Goal: Register for event/course

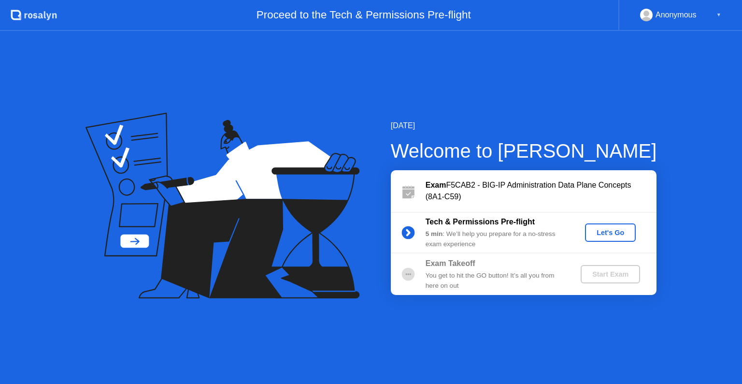
click at [615, 240] on button "Let's Go" at bounding box center [610, 232] width 51 height 18
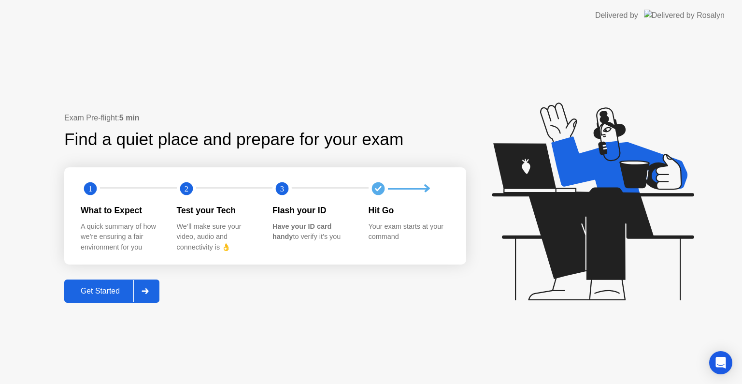
click at [93, 294] on div "Get Started" at bounding box center [100, 291] width 66 height 9
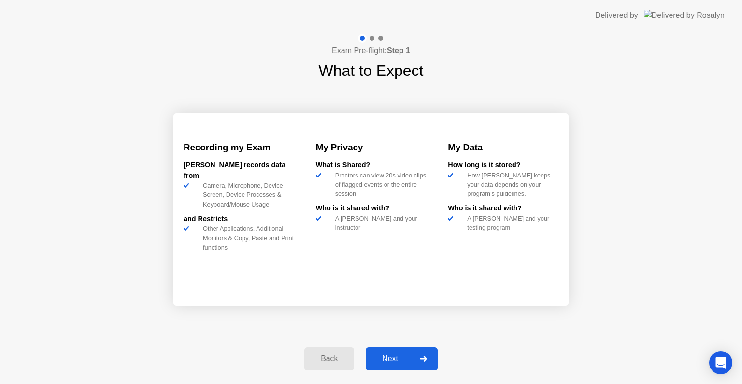
click at [379, 361] on div "Next" at bounding box center [390, 358] width 43 height 9
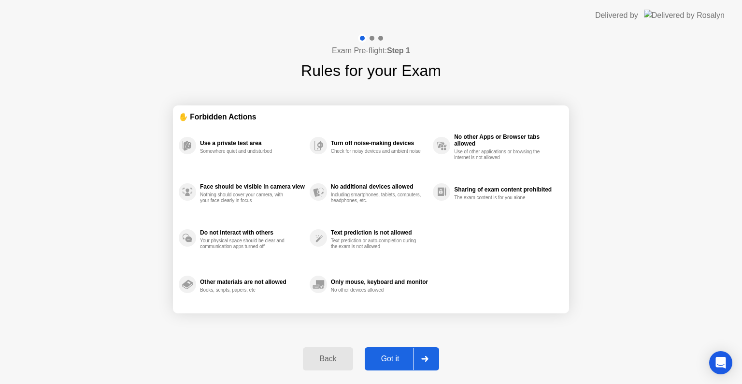
click at [379, 361] on div "Got it" at bounding box center [390, 358] width 45 height 9
select select "**********"
select select "*******"
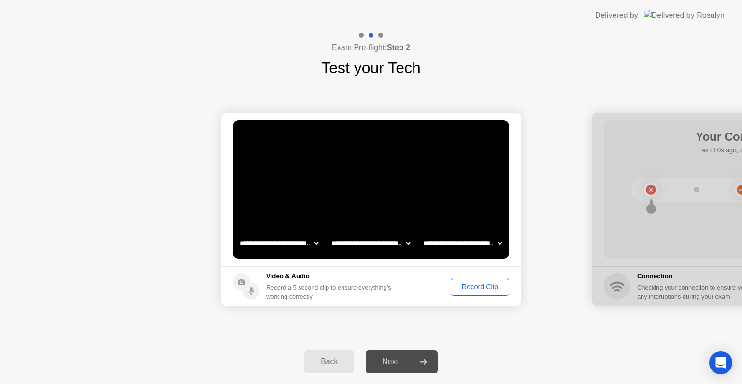
click at [486, 288] on div "Record Clip" at bounding box center [480, 287] width 52 height 8
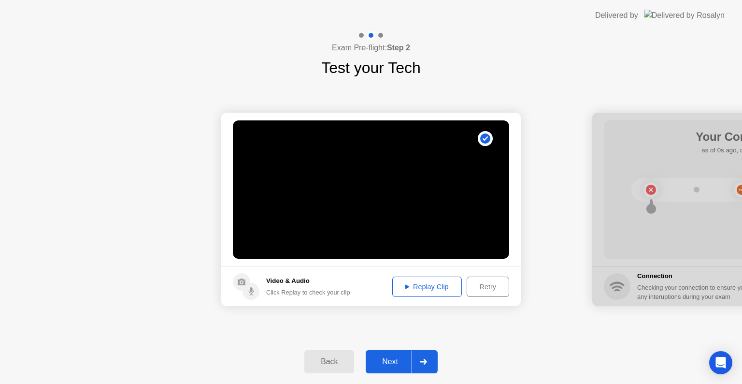
click at [387, 363] on div "Next" at bounding box center [390, 361] width 43 height 9
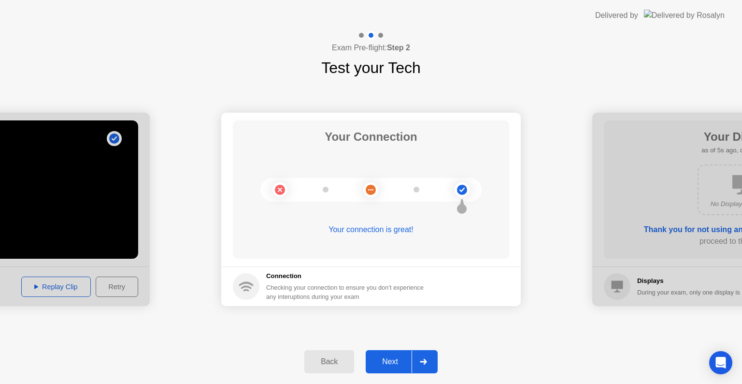
click at [404, 357] on div "Next" at bounding box center [390, 361] width 43 height 9
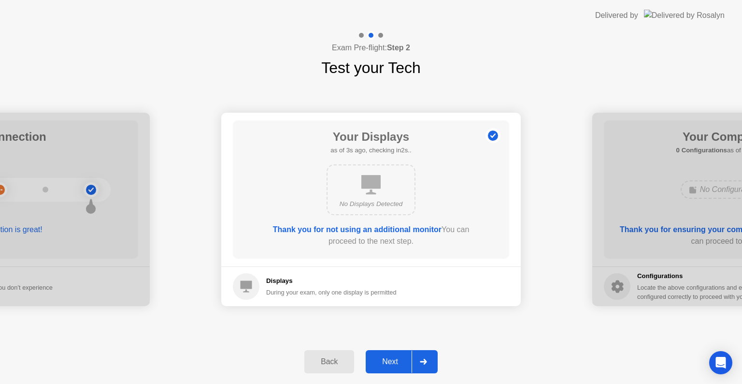
click at [423, 361] on icon at bounding box center [423, 362] width 7 height 6
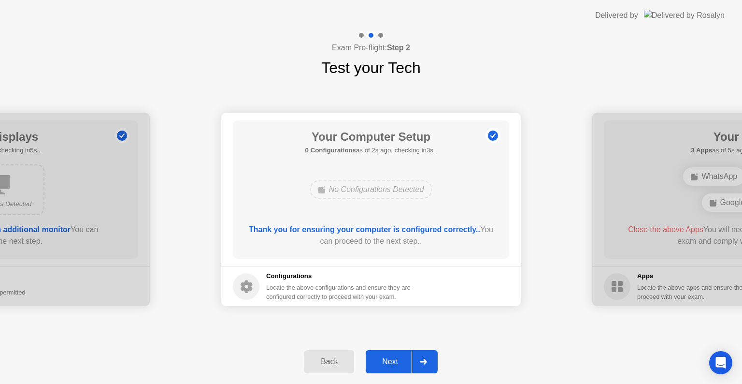
click at [272, 79] on div "**********" at bounding box center [371, 207] width 742 height 353
click at [425, 360] on icon at bounding box center [423, 362] width 7 height 6
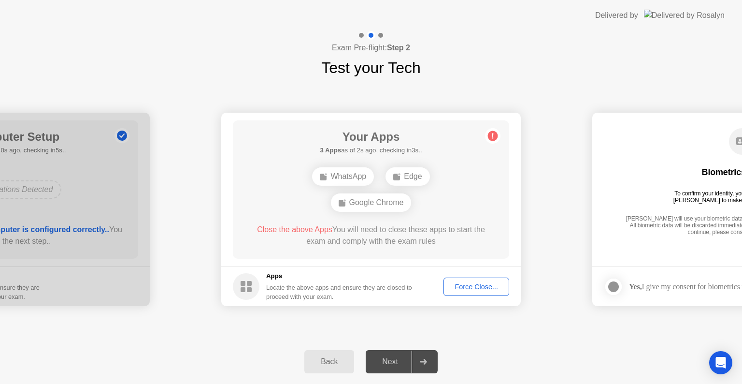
click at [694, 54] on div "Exam Pre-flight: Step 2 Test your Tech" at bounding box center [371, 55] width 742 height 48
click at [472, 284] on div "Force Close..." at bounding box center [476, 287] width 59 height 8
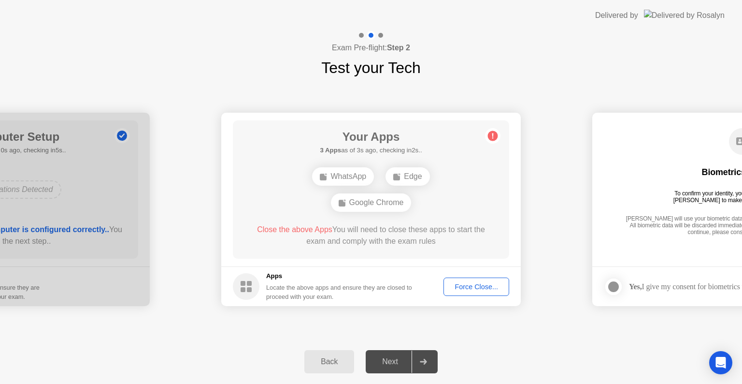
click at [472, 283] on div "Force Close..." at bounding box center [476, 287] width 59 height 8
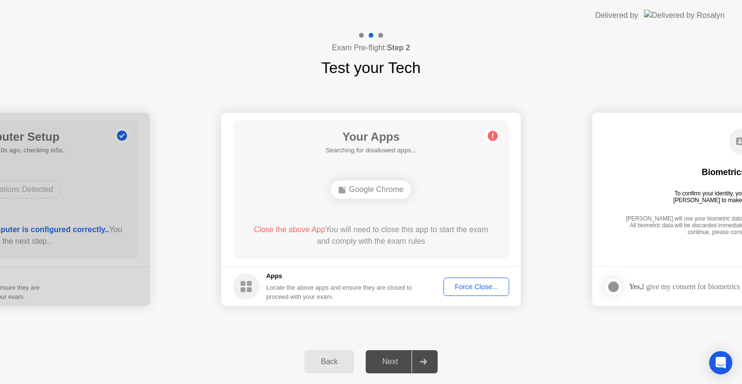
click at [475, 288] on div "Force Close..." at bounding box center [476, 287] width 59 height 8
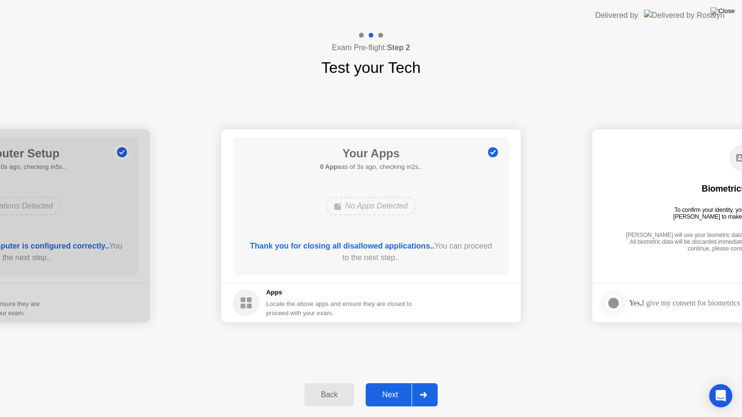
click at [424, 383] on icon at bounding box center [423, 395] width 7 height 6
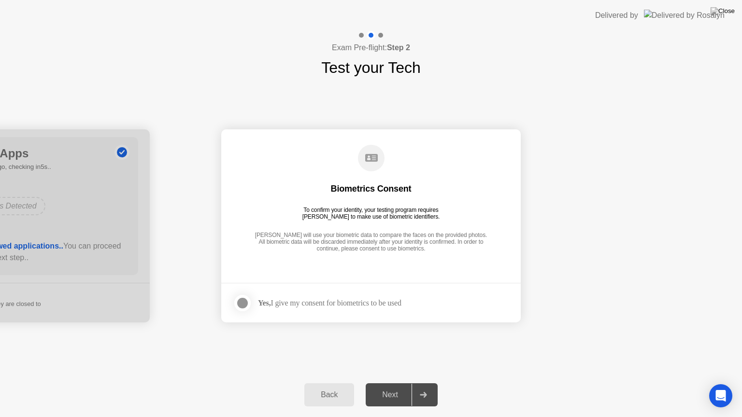
click at [389, 383] on div "Next" at bounding box center [390, 395] width 43 height 9
click at [246, 301] on div at bounding box center [243, 304] width 12 height 12
click at [423, 383] on div at bounding box center [423, 395] width 23 height 22
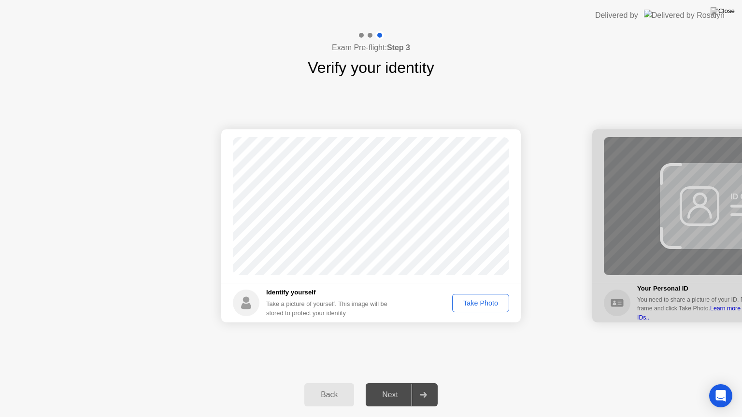
click at [485, 304] on div "Take Photo" at bounding box center [481, 304] width 50 height 8
click at [425, 383] on icon at bounding box center [423, 395] width 7 height 6
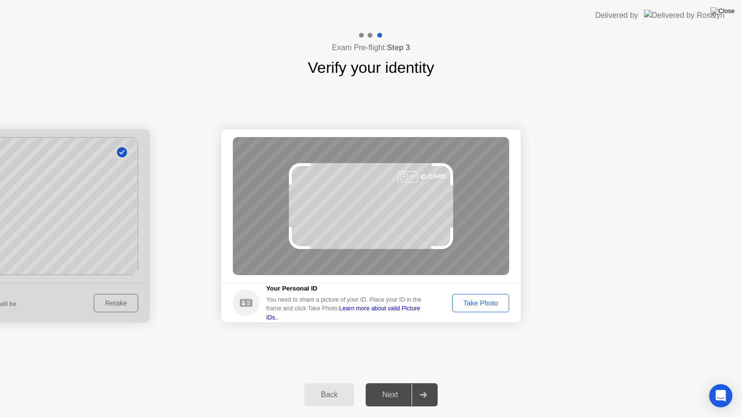
click at [461, 307] on div "Take Photo" at bounding box center [481, 304] width 50 height 8
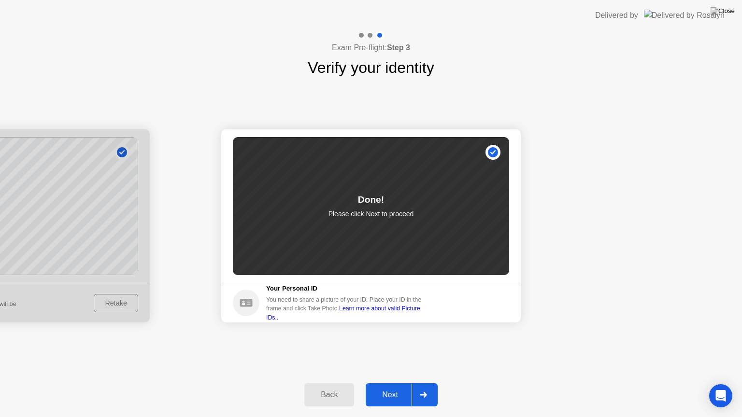
click at [421, 383] on icon at bounding box center [423, 395] width 7 height 6
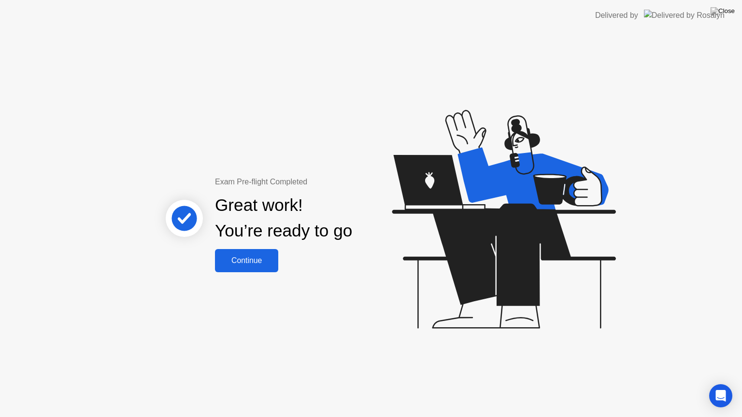
click at [256, 257] on div "Continue" at bounding box center [247, 261] width 58 height 9
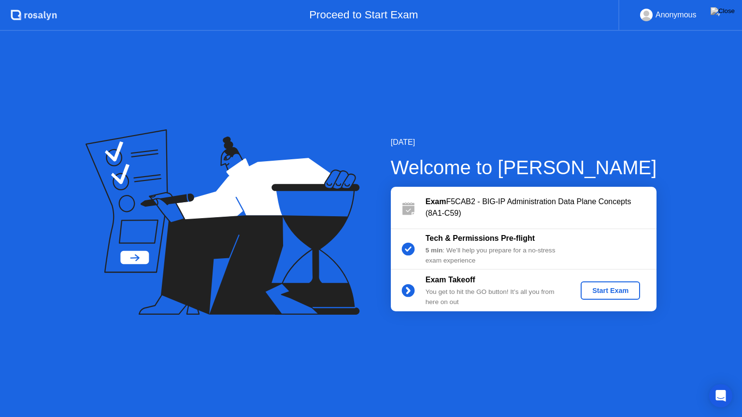
click at [613, 292] on div "Start Exam" at bounding box center [611, 291] width 52 height 8
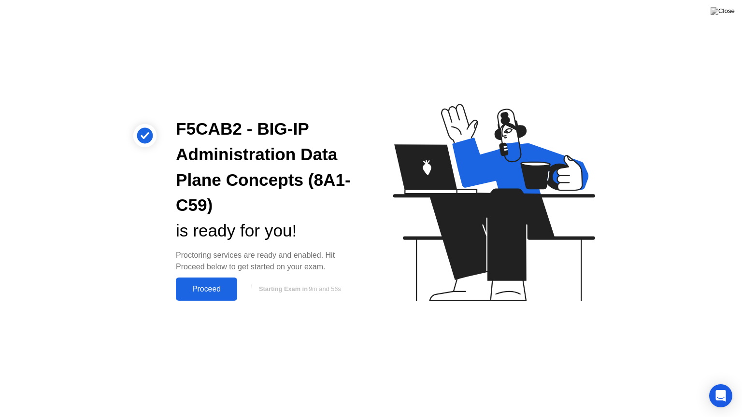
click at [209, 288] on div "Proceed" at bounding box center [207, 289] width 56 height 9
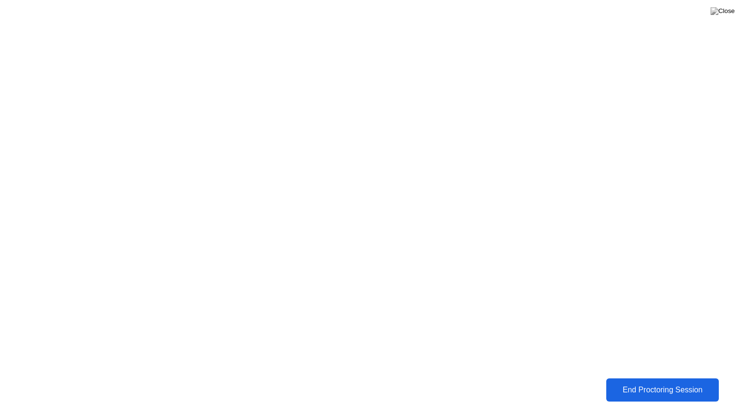
click at [677, 383] on div "End Proctoring Session" at bounding box center [662, 390] width 107 height 9
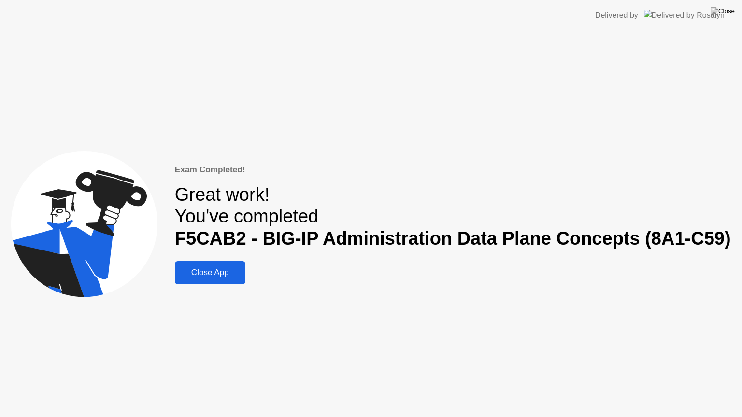
click at [227, 276] on div "Close App" at bounding box center [210, 273] width 65 height 10
